Goal: Information Seeking & Learning: Find specific fact

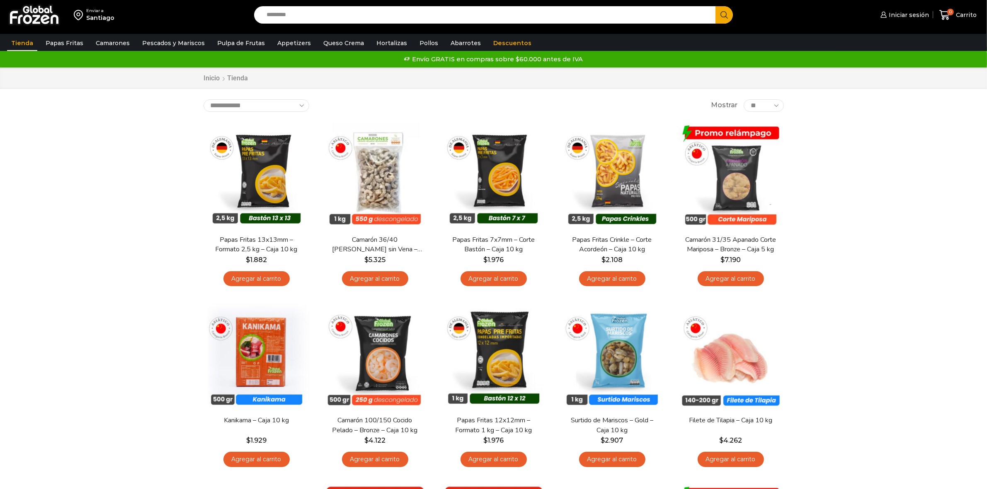
click at [307, 16] on input "Search input" at bounding box center [486, 14] width 449 height 17
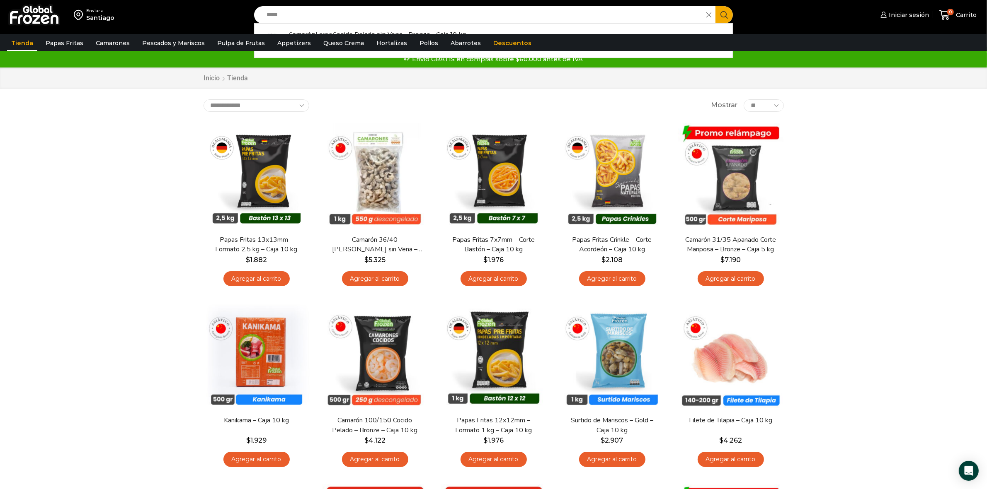
type input "*****"
click at [715, 6] on button "Search" at bounding box center [723, 14] width 17 height 17
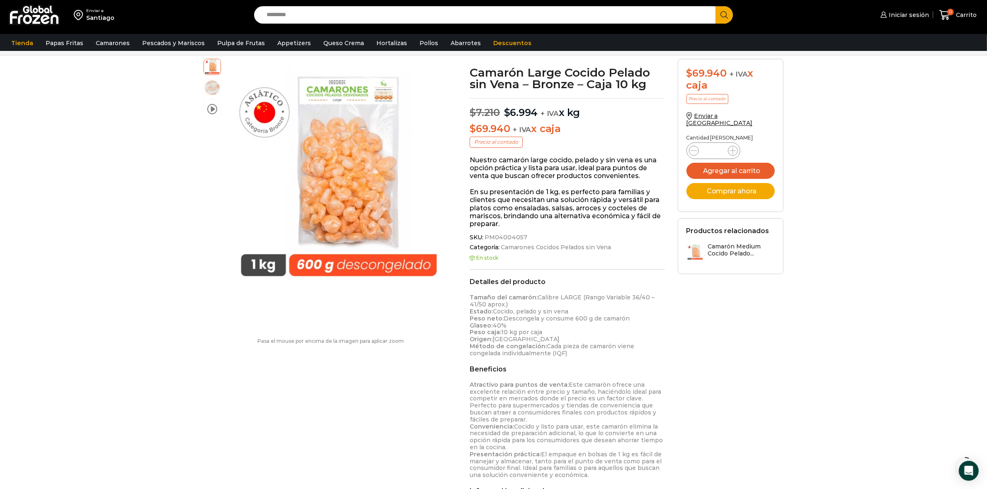
scroll to position [52, 0]
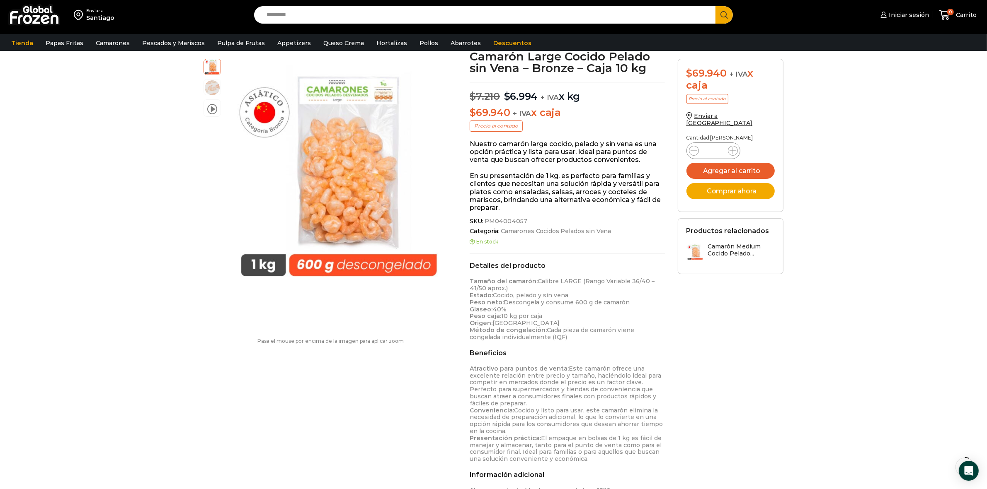
drag, startPoint x: 536, startPoint y: 338, endPoint x: 470, endPoint y: 264, distance: 98.9
click at [470, 264] on div "Detalles del producto Tamaño del camarón: Calibre LARGE (Rango Variable 36/40 –…" at bounding box center [567, 301] width 195 height 79
copy div "Detalles del producto Tamaño del camarón: Calibre LARGE (Rango Variable 36/40 –…"
click at [328, 6] on input "Search input" at bounding box center [486, 14] width 449 height 17
